Goal: Information Seeking & Learning: Learn about a topic

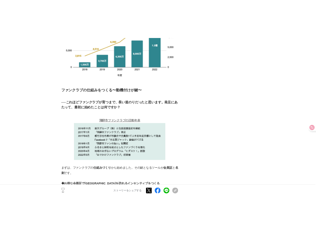
scroll to position [1343, 0]
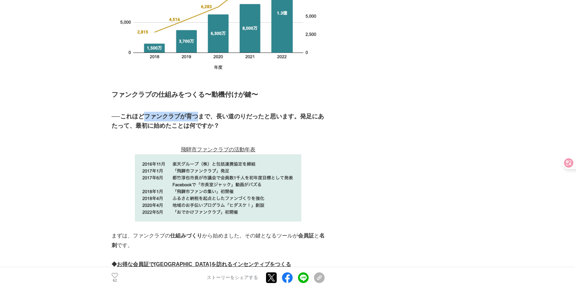
drag, startPoint x: 147, startPoint y: 59, endPoint x: 202, endPoint y: 59, distance: 55.3
click at [202, 112] on h3 "──これほどファンクラブが育つまで、長い道のりだったと思います。発足にあたって、最初に始めたことは何ですか？" at bounding box center [218, 121] width 213 height 19
copy h3 "ファンクラブが育つ"
drag, startPoint x: 218, startPoint y: 59, endPoint x: 246, endPoint y: 59, distance: 28.3
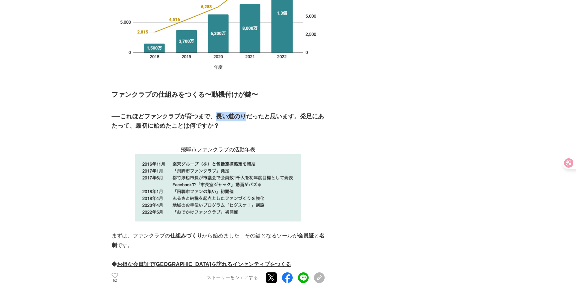
click at [246, 112] on h3 "──これほどファンクラブが育つまで、長い道のりだったと思います。発足にあたって、最初に始めたことは何ですか？" at bounding box center [218, 121] width 213 height 19
copy h3 "長い道のり"
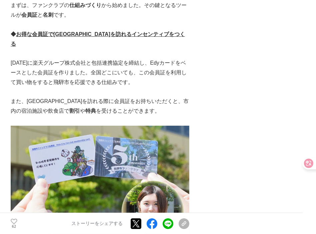
scroll to position [1524, 0]
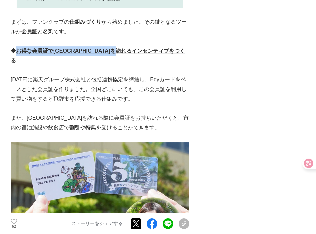
drag, startPoint x: 160, startPoint y: 14, endPoint x: 18, endPoint y: 12, distance: 142.6
click at [18, 46] on p "◆ お得な会員証で[GEOGRAPHIC_DATA]を訪れるインセンティブをつくる" at bounding box center [100, 55] width 179 height 19
copy u "お得な会員証で[GEOGRAPHIC_DATA]を訪れるインセンティブをつくる"
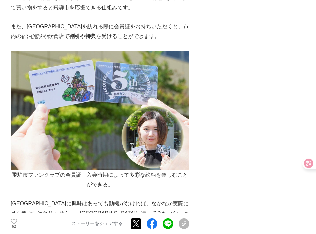
scroll to position [1645, 0]
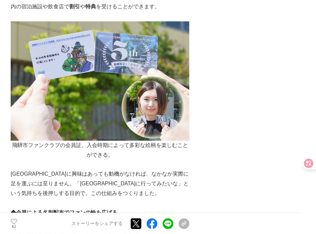
click at [150, 169] on p "[GEOGRAPHIC_DATA]に興味はあっても動機がなければ、なかなか実際に足を運ぶには至りません。「[GEOGRAPHIC_DATA]に行ってみたいな」…" at bounding box center [100, 183] width 179 height 29
drag, startPoint x: 123, startPoint y: 167, endPoint x: 18, endPoint y: 166, distance: 105.3
click at [18, 208] on p "◆ 会員による名刺配布でファンの輪を広げる" at bounding box center [100, 213] width 179 height 10
copy u "会員による名刺配布でファンの輪を広げる"
click at [167, 217] on p at bounding box center [100, 222] width 179 height 10
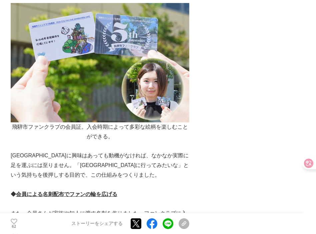
scroll to position [1736, 0]
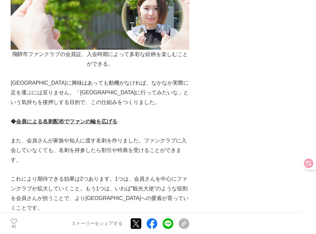
click at [184, 136] on p "また、会員さんが家族や知人に渡す名刺を作りました。ファンクラブに入会していなくても、名刺を持参したら割引や特典を受けることができます。" at bounding box center [100, 150] width 179 height 29
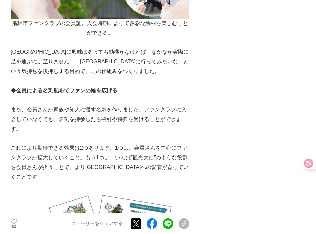
scroll to position [1767, 0]
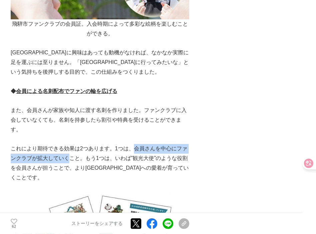
drag, startPoint x: 135, startPoint y: 100, endPoint x: 70, endPoint y: 111, distance: 65.6
click at [70, 144] on p "これにより期待できる効果は2つあります。1つは、会員さんを中心にファンクラブが拡大していくこと。もう1つは、いわば”観光大使”のような役割を会員さんが担うこと…" at bounding box center [100, 163] width 179 height 38
copy p "会員さんを中心にファンクラブが拡大していく"
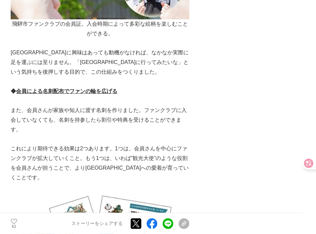
click at [186, 182] on p at bounding box center [100, 187] width 179 height 10
click at [188, 144] on p "これにより期待できる効果は2つあります。1つは、会員さんを中心にファンクラブが拡大していくこと。もう1つは、いわば”観光大使”のような役割を会員さんが担うこと…" at bounding box center [100, 163] width 179 height 38
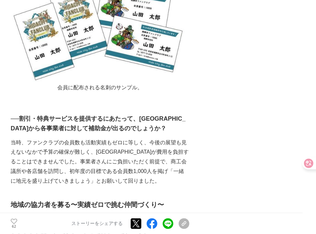
scroll to position [1978, 0]
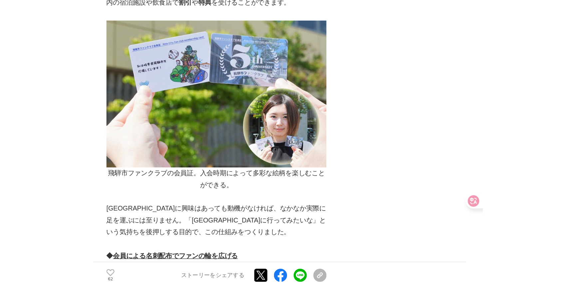
scroll to position [1645, 0]
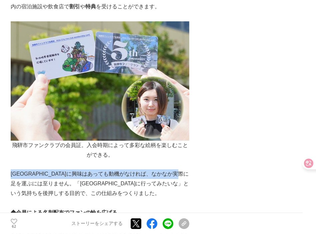
drag, startPoint x: 37, startPoint y: 136, endPoint x: 13, endPoint y: 125, distance: 26.1
click at [13, 169] on p "[GEOGRAPHIC_DATA]に興味はあっても動機がなければ、なかなか実際に足を運ぶには至りません。「[GEOGRAPHIC_DATA]に行ってみたいな」…" at bounding box center [100, 183] width 179 height 29
copy p "[GEOGRAPHIC_DATA]に興味はあっても動機がなければ、なかなか実際に足を運ぶには至りません。"
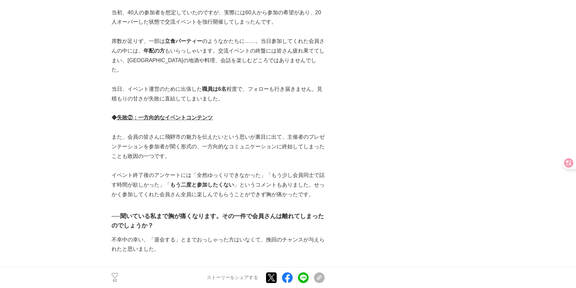
scroll to position [4278, 0]
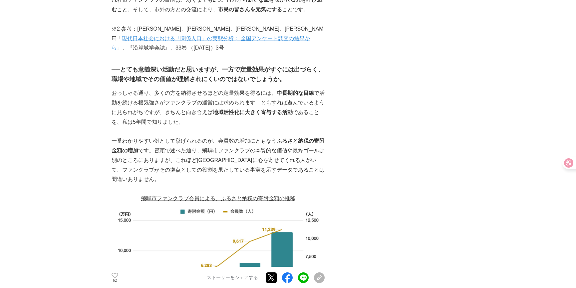
scroll to position [1022, 0]
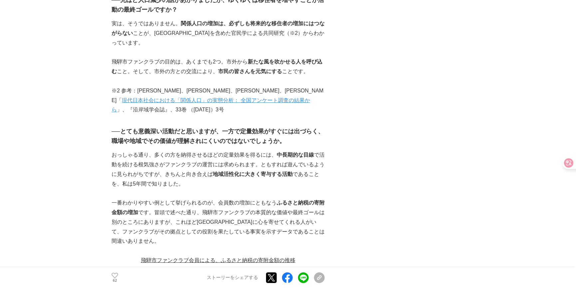
click at [193, 151] on p "おっしゃる通り、多くの方を納得させるほどの定量効果を得るには、 中長期的な目線 で活動を続ける根気強さがファンクラブの運営には求められます。ともすれば遊んでい…" at bounding box center [218, 170] width 213 height 38
click at [276, 189] on p at bounding box center [218, 194] width 213 height 10
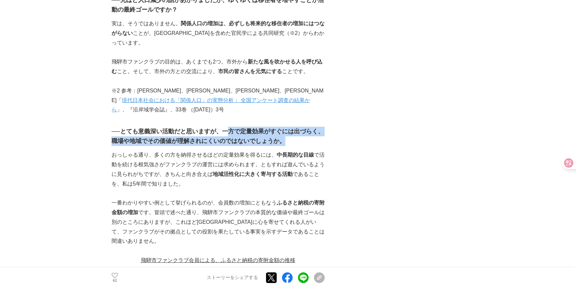
drag, startPoint x: 232, startPoint y: 82, endPoint x: 306, endPoint y: 91, distance: 74.6
click at [306, 127] on h3 "──とても意義深い活動だと思いますが、一方で定量効果がすぐには出づらく、職場や地域でその価値が理解されにくいのではないでしょうか。" at bounding box center [218, 136] width 213 height 19
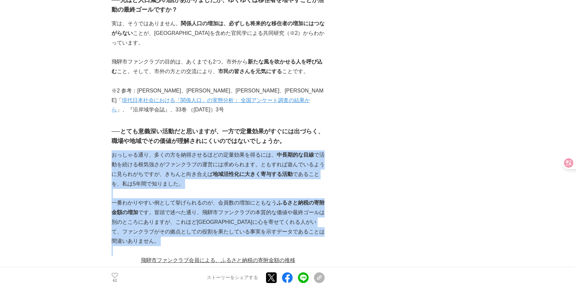
drag, startPoint x: 275, startPoint y: 90, endPoint x: 312, endPoint y: 190, distance: 107.2
click at [312, 246] on p at bounding box center [218, 251] width 213 height 10
drag, startPoint x: 323, startPoint y: 191, endPoint x: 113, endPoint y: 111, distance: 224.5
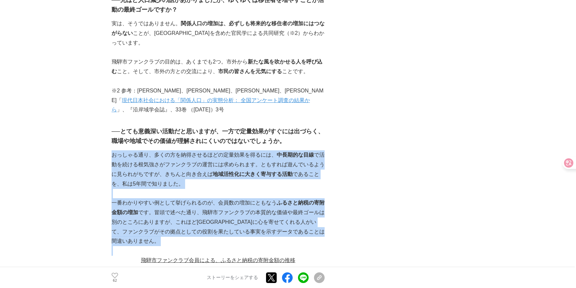
click at [113, 151] on p "おっしゃる通り、多くの方を納得させるほどの定量効果を得るには、 中長期的な目線 で活動を続ける根気強さがファンクラブの運営には求められます。ともすれば遊んでい…" at bounding box center [218, 170] width 213 height 38
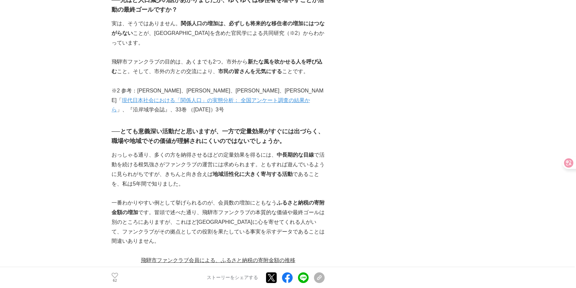
click at [268, 199] on p "一番わかりやすい例として挙げられるのが、会員数の増加にともなう ふるさと納税の寄附金額の増加 です。冒頭で述べた通り、飛騨市ファンクラブの本質的な価値や最終ゴ…" at bounding box center [218, 223] width 213 height 48
drag, startPoint x: 197, startPoint y: 175, endPoint x: 267, endPoint y: 176, distance: 70.6
click at [267, 199] on p "一番わかりやすい例として挙げられるのが、会員数の増加にともなう ふるさと納税の寄附金額の増加 です。冒頭で述べた通り、飛騨市ファンクラブの本質的な価値や最終ゴ…" at bounding box center [218, 223] width 213 height 48
copy p "[GEOGRAPHIC_DATA]に心を寄せてくれる人"
